Goal: Navigation & Orientation: Find specific page/section

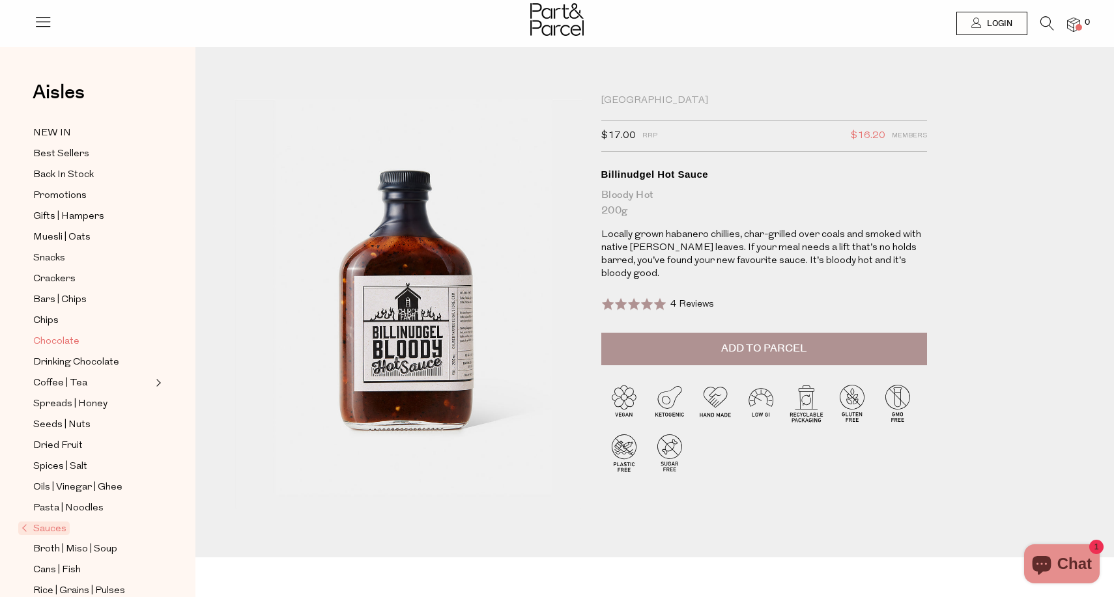
click at [61, 339] on span "Chocolate" at bounding box center [56, 342] width 46 height 16
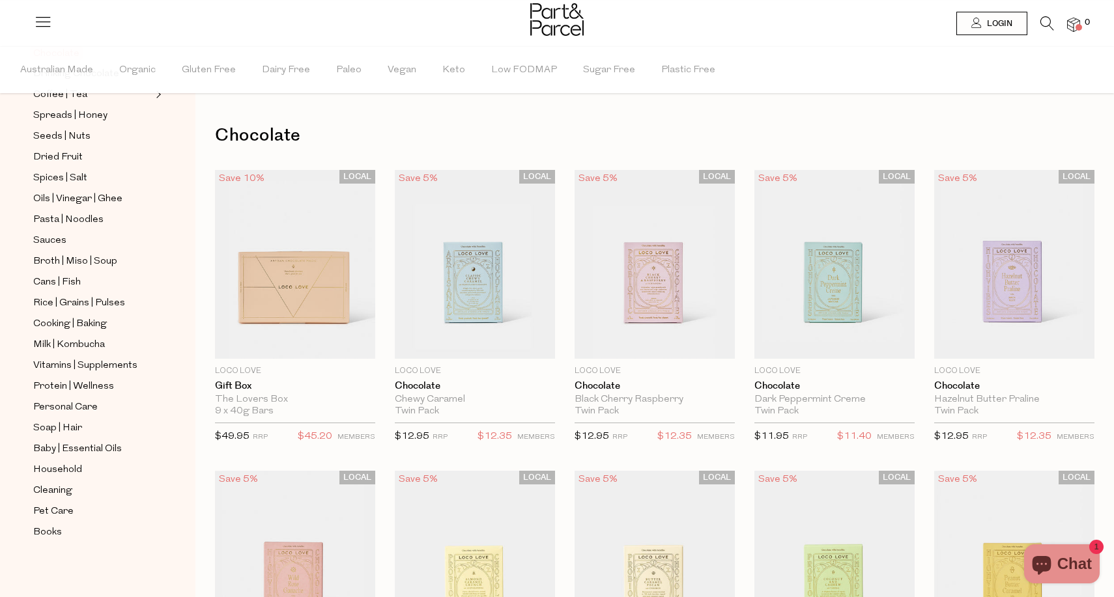
scroll to position [330, 0]
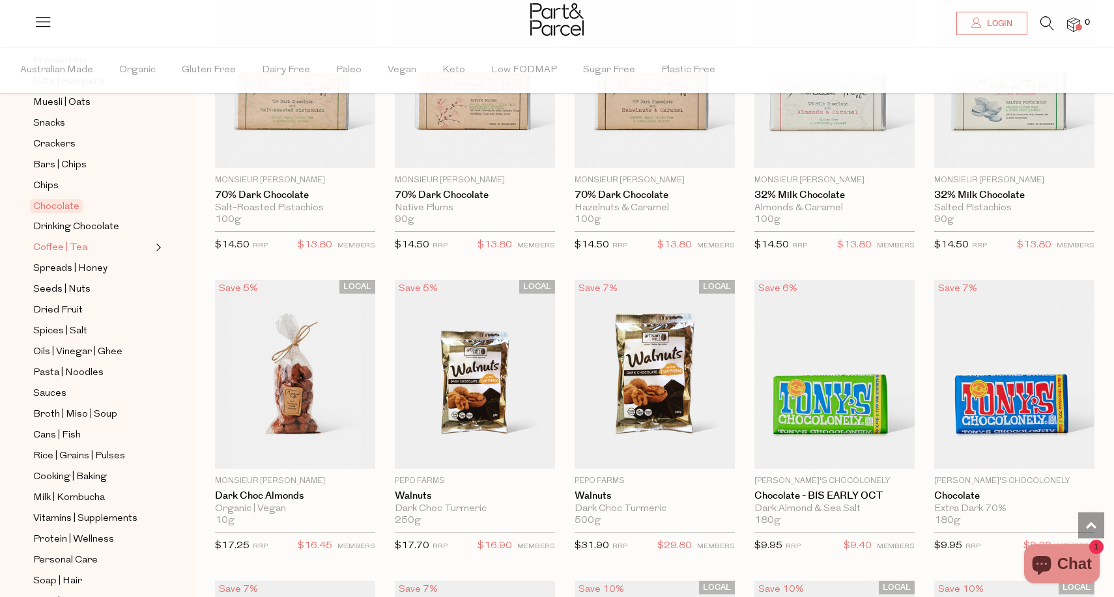
scroll to position [172, 0]
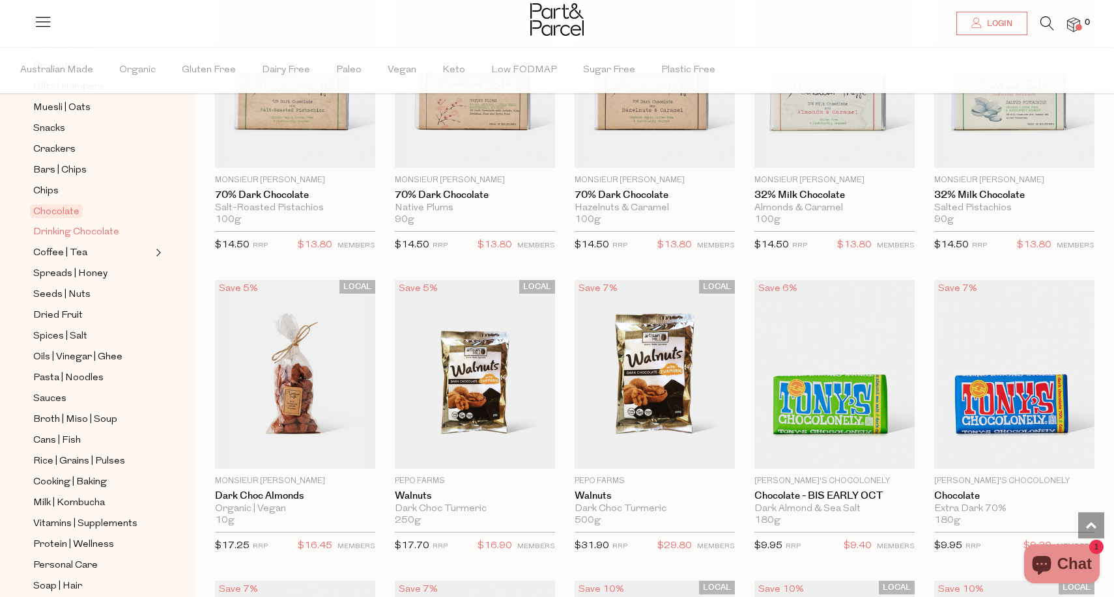
click at [80, 226] on span "Drinking Chocolate" at bounding box center [76, 233] width 86 height 16
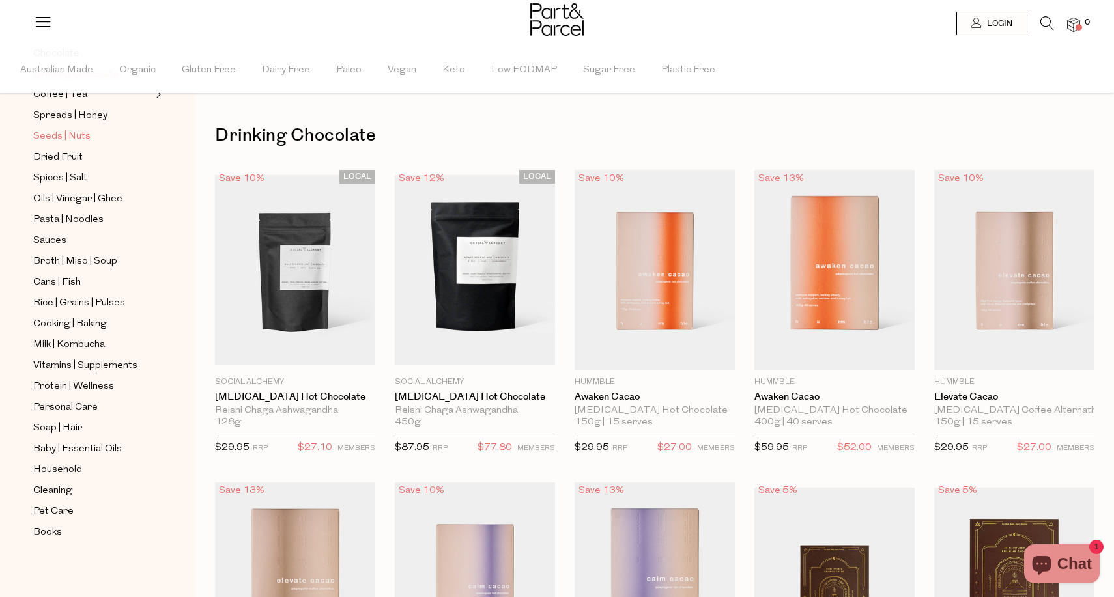
scroll to position [15, 0]
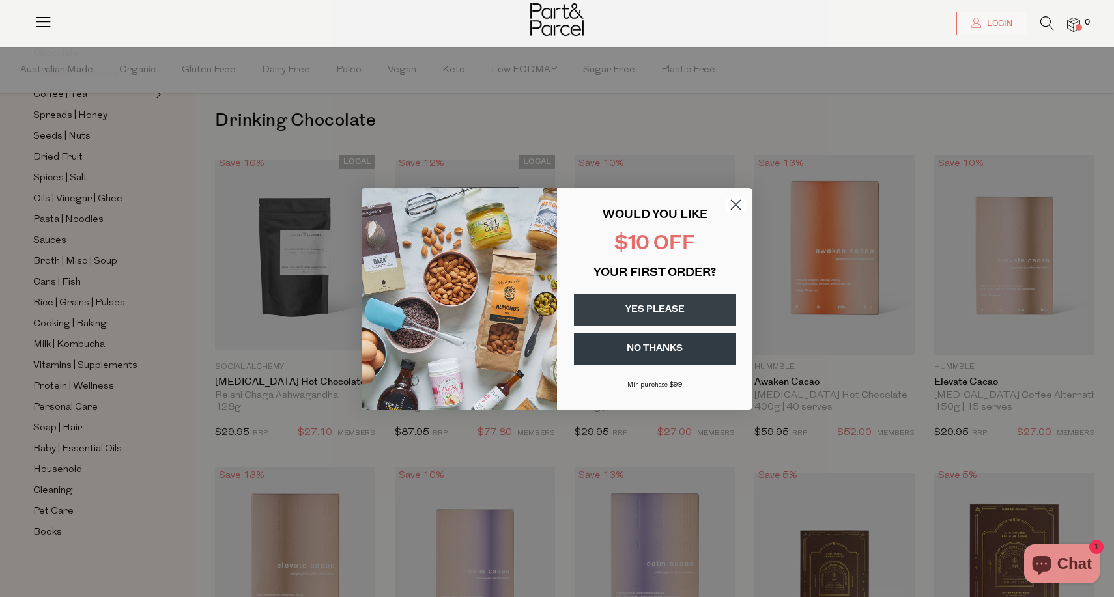
click at [739, 201] on icon "Close dialog" at bounding box center [735, 204] width 9 height 9
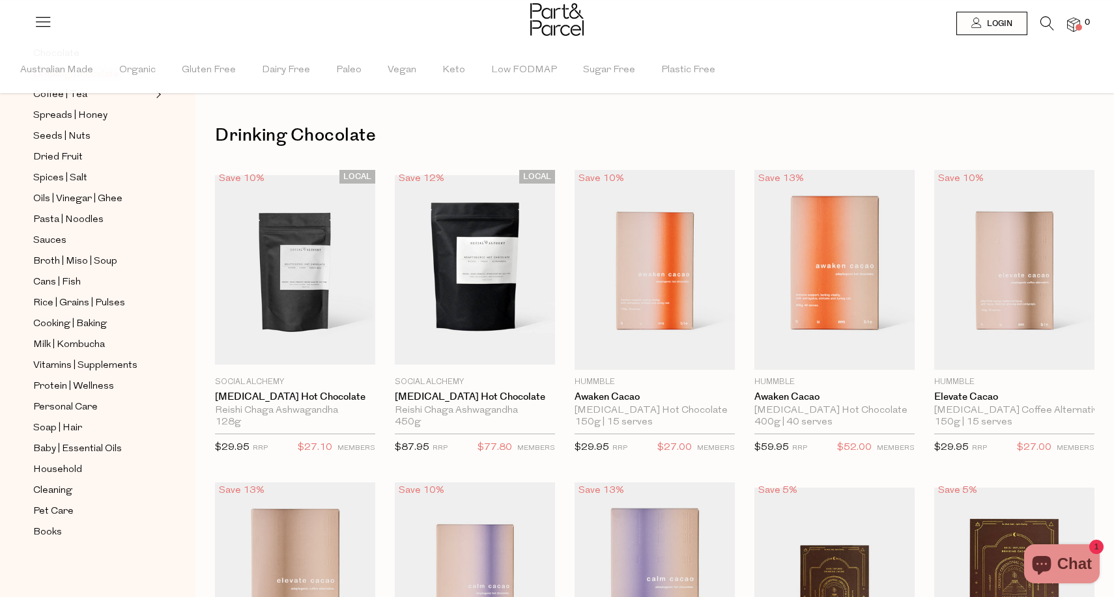
scroll to position [0, 0]
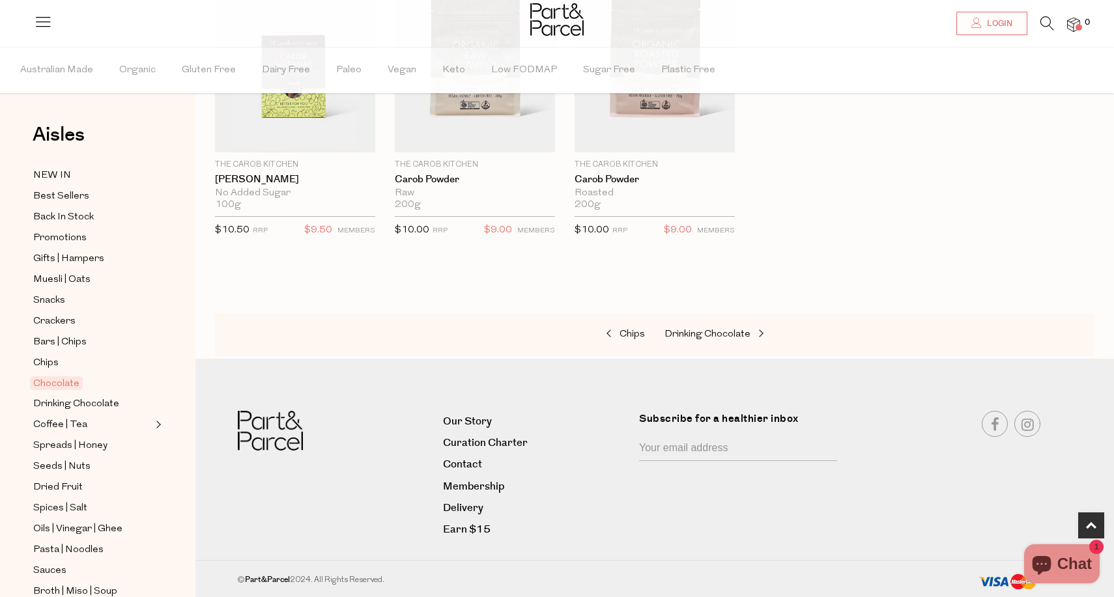
scroll to position [505, 0]
